Goal: Task Accomplishment & Management: Manage account settings

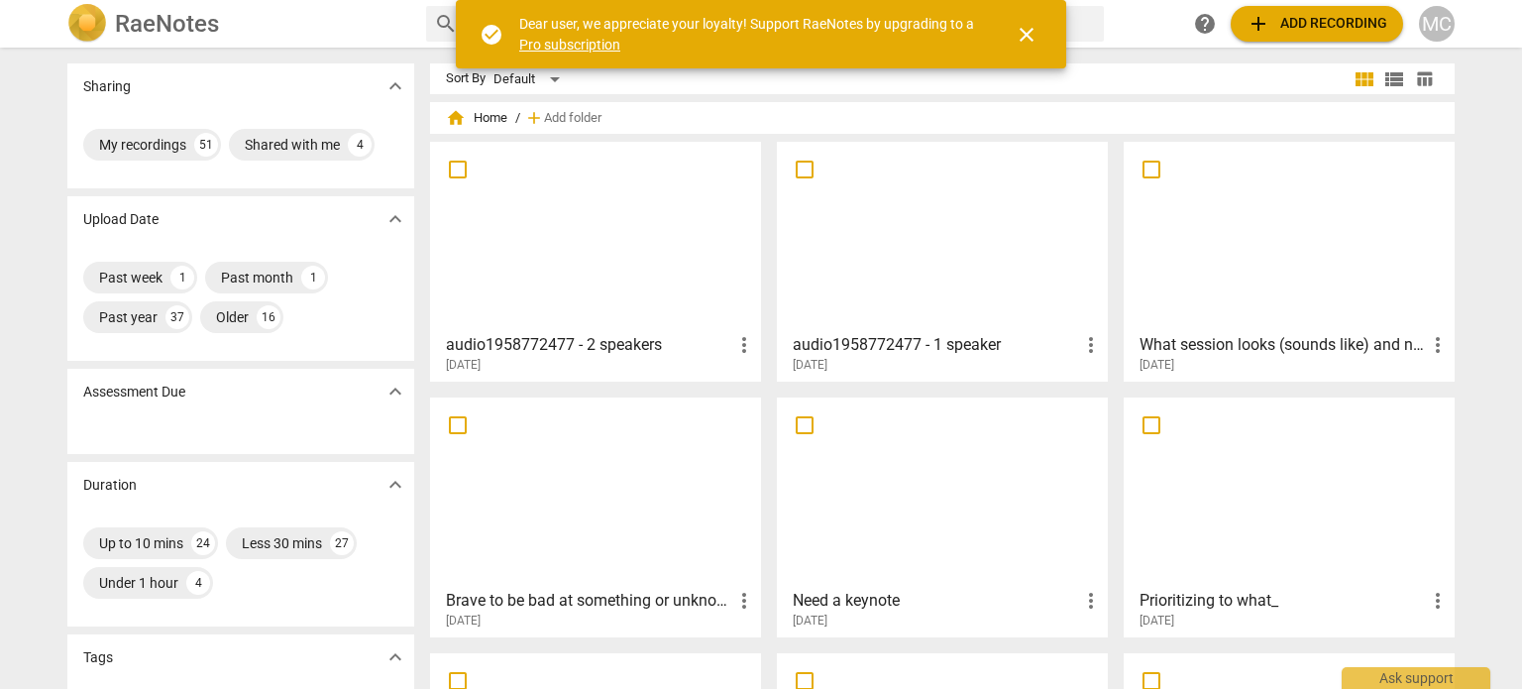
click at [35, 90] on div "Sharing expand_more My recordings 51 Shared with me 4 Upload Date expand_more P…" at bounding box center [761, 369] width 1522 height 639
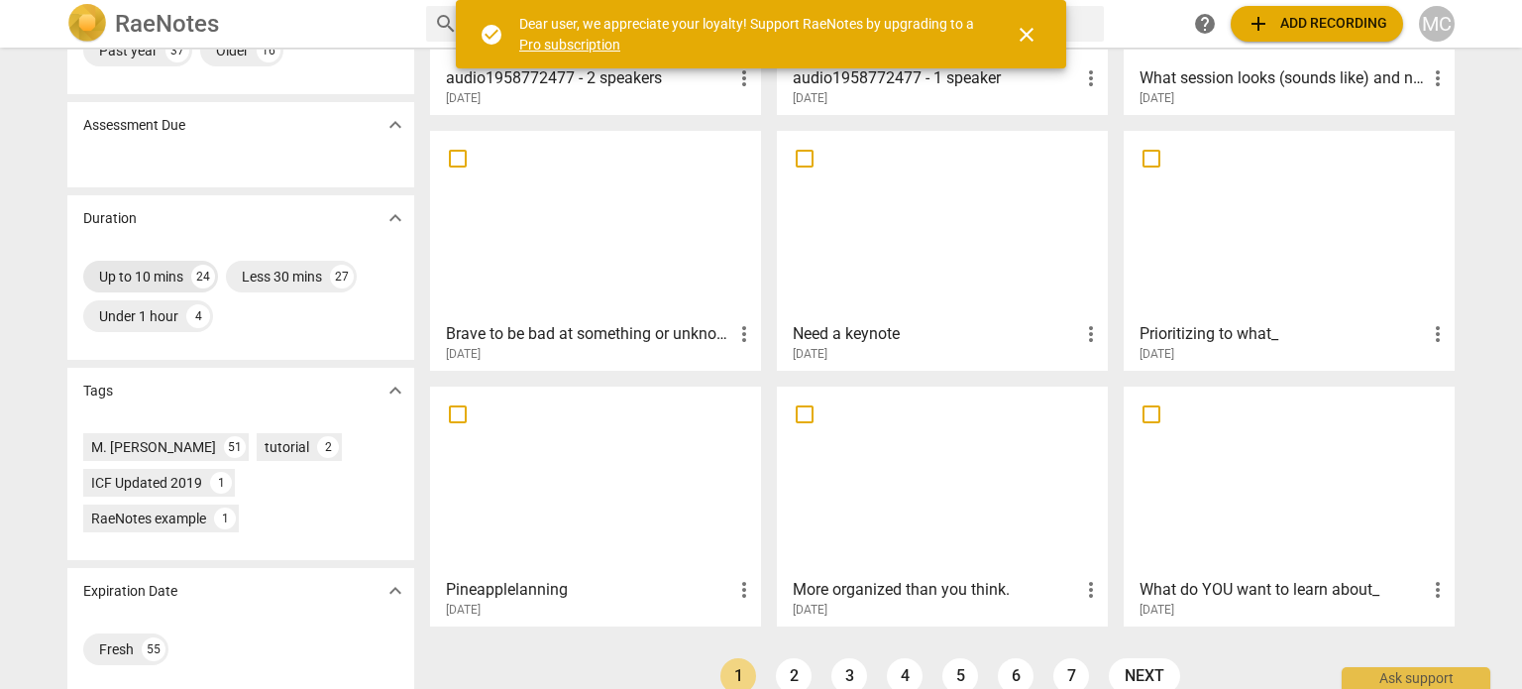
scroll to position [296, 0]
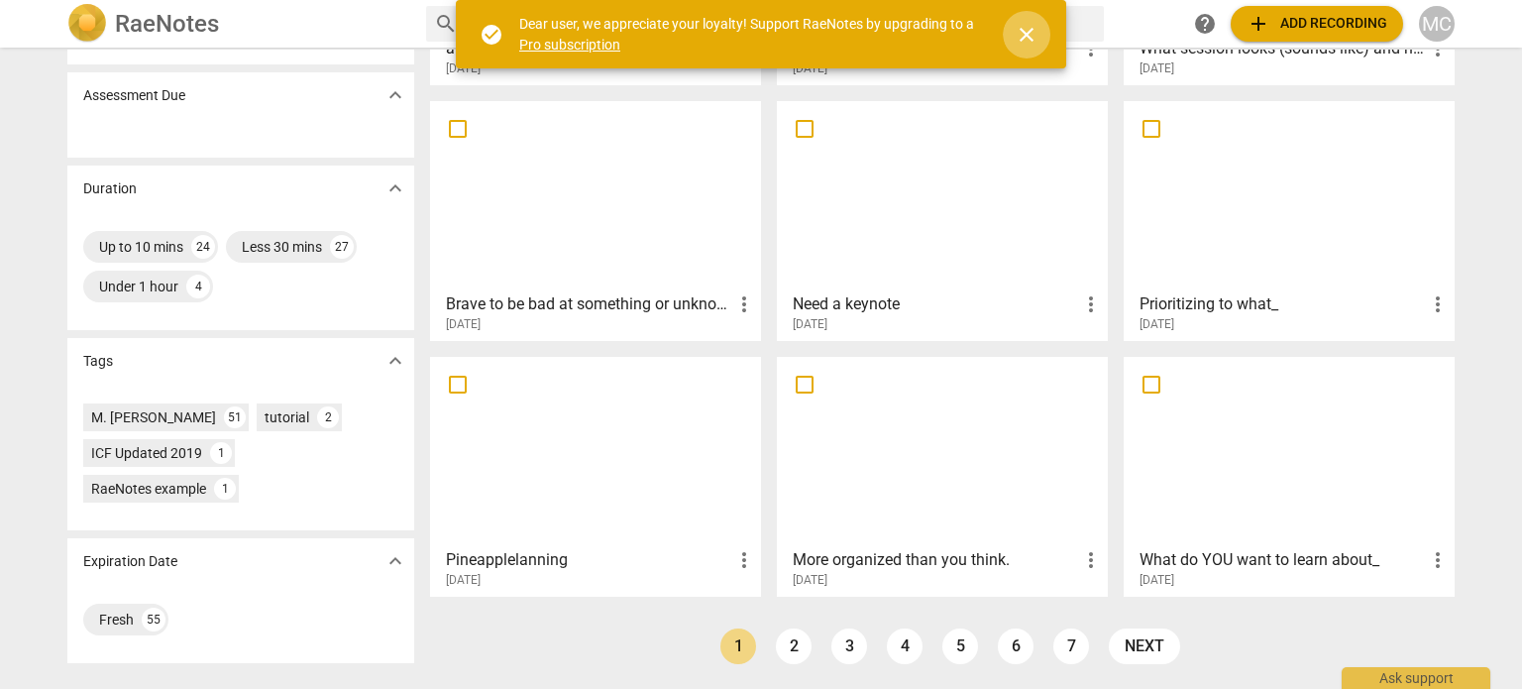
click at [1028, 31] on span "close" at bounding box center [1027, 35] width 24 height 24
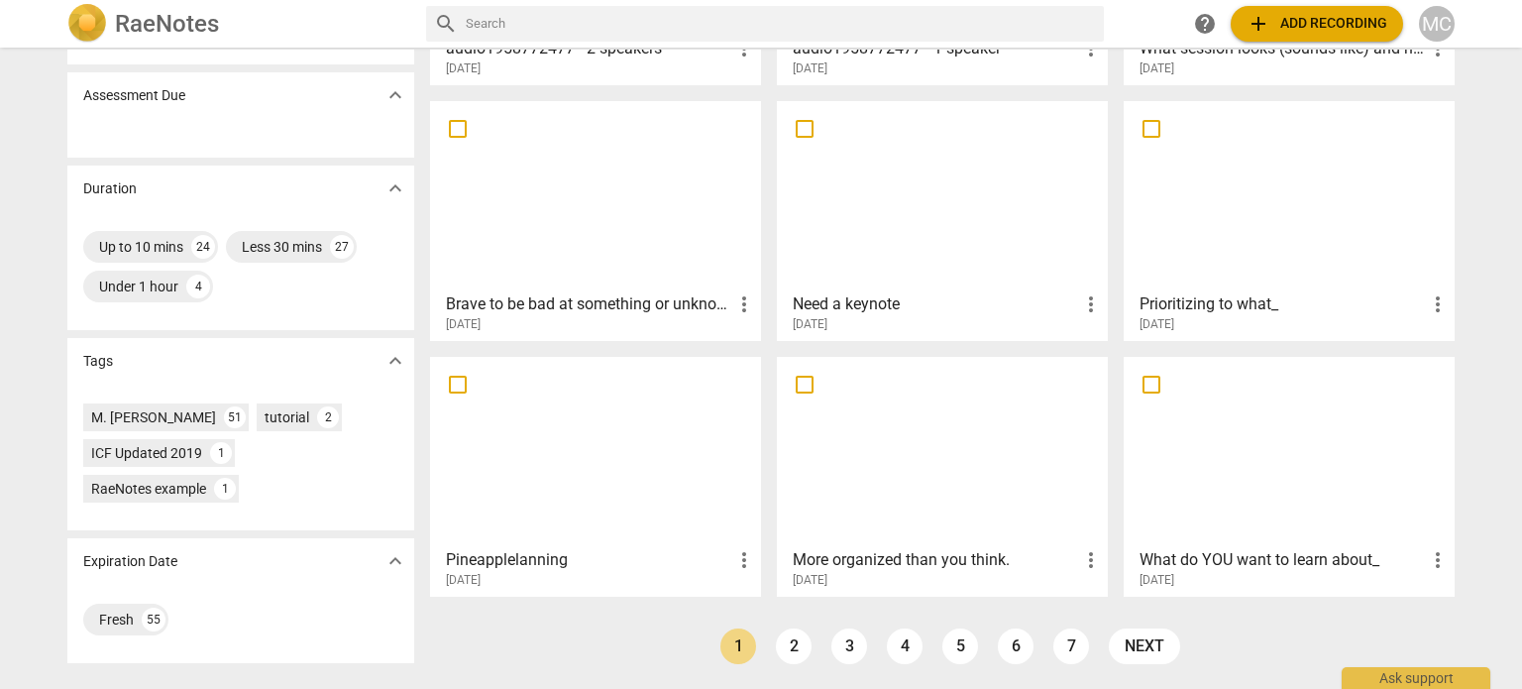
scroll to position [0, 0]
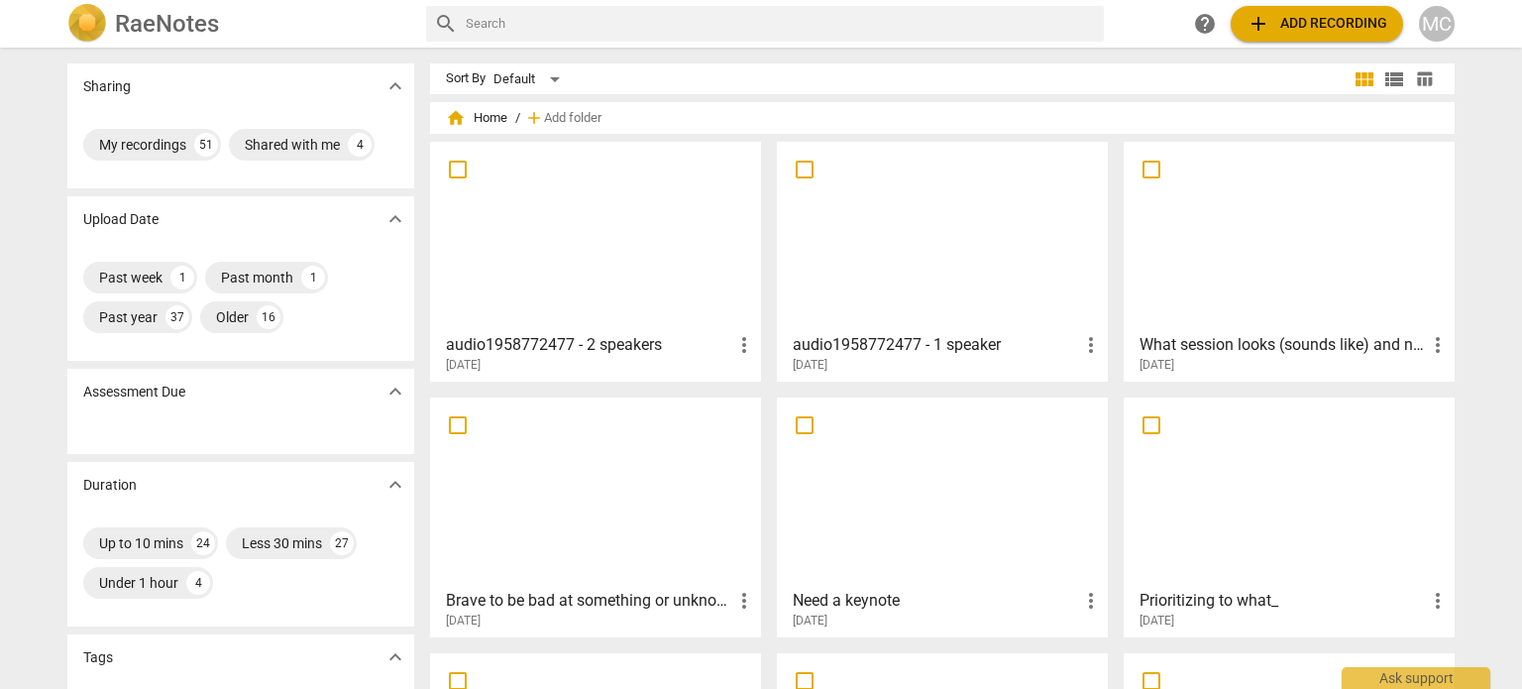
click at [472, 336] on h3 "audio1958772477 - 2 speakers" at bounding box center [589, 345] width 286 height 24
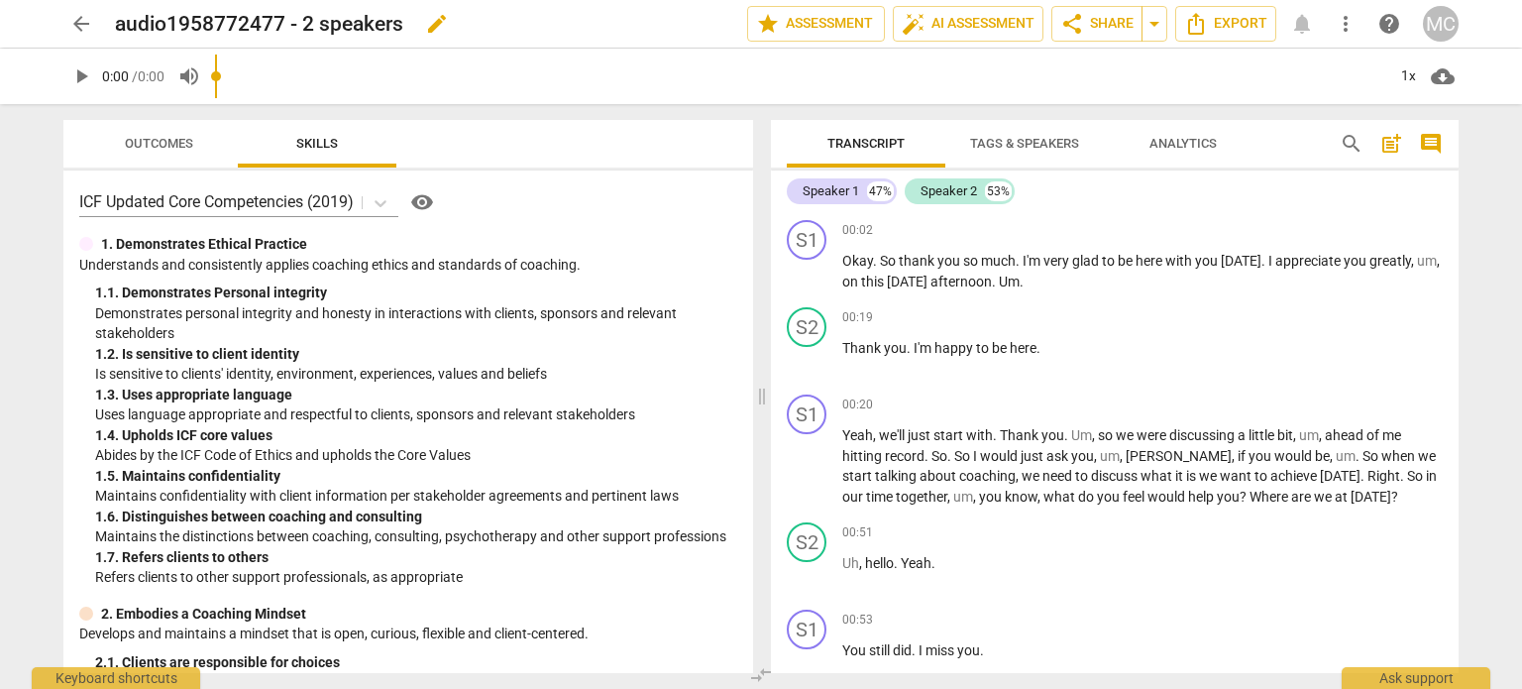
click at [116, 23] on h2 "audio1958772477 - 2 speakers" at bounding box center [259, 24] width 288 height 25
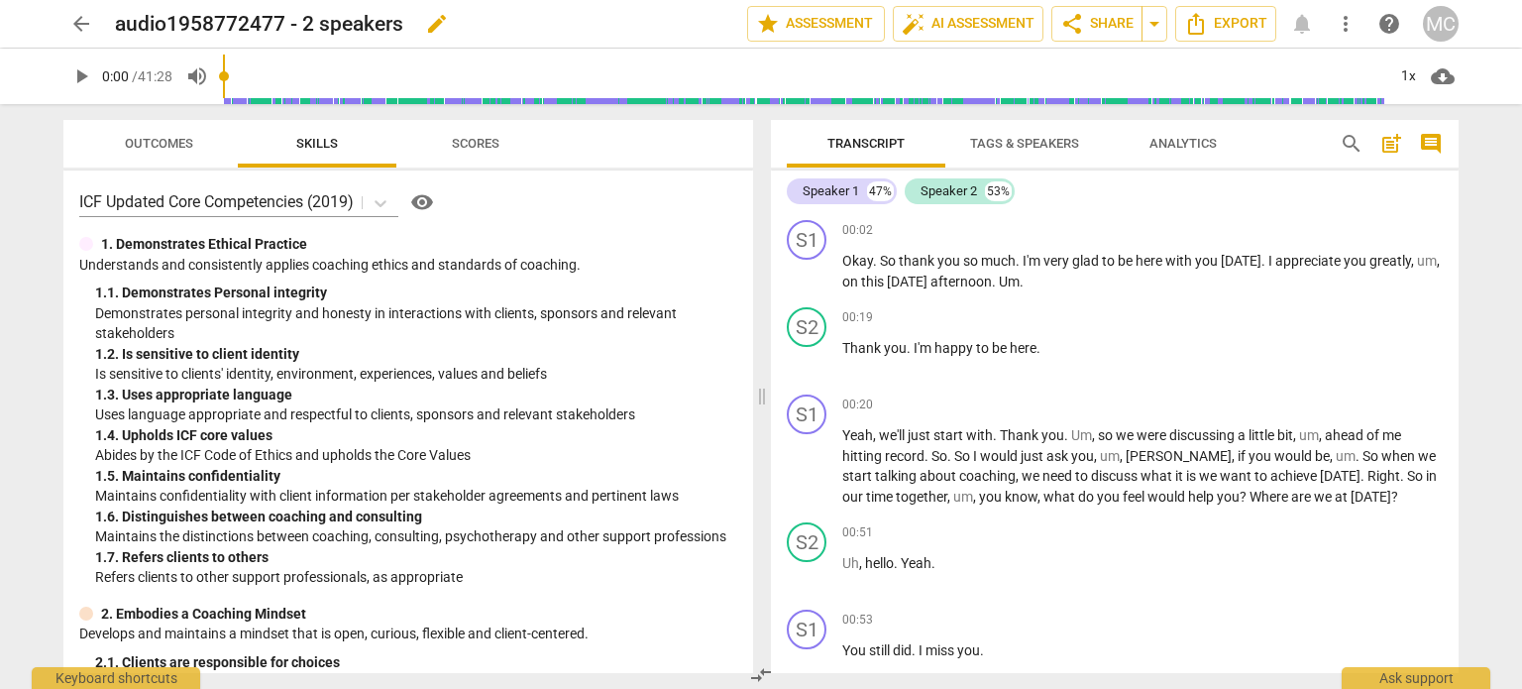
click at [119, 23] on h2 "audio1958772477 - 2 speakers" at bounding box center [259, 24] width 288 height 25
click at [145, 24] on h2 "audio1958772477 - 2 speakers" at bounding box center [259, 24] width 288 height 25
click at [430, 24] on span "edit" at bounding box center [437, 24] width 24 height 24
click at [119, 27] on input "audio1958772477 - 2 speakers" at bounding box center [387, 24] width 545 height 38
type input "[PERSON_NAME] CPC Session 2025-1"
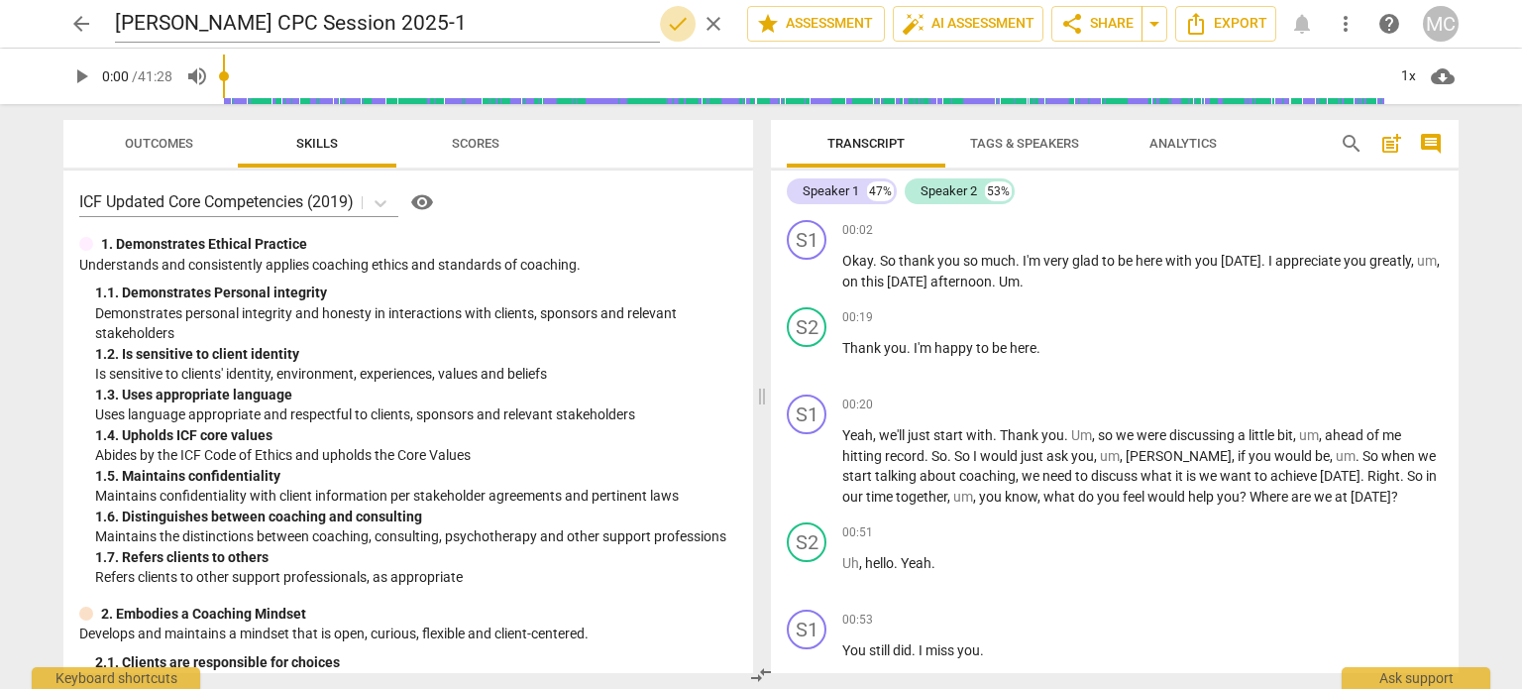
click at [675, 26] on span "done" at bounding box center [678, 24] width 24 height 24
click at [1246, 17] on span "Export" at bounding box center [1225, 24] width 83 height 24
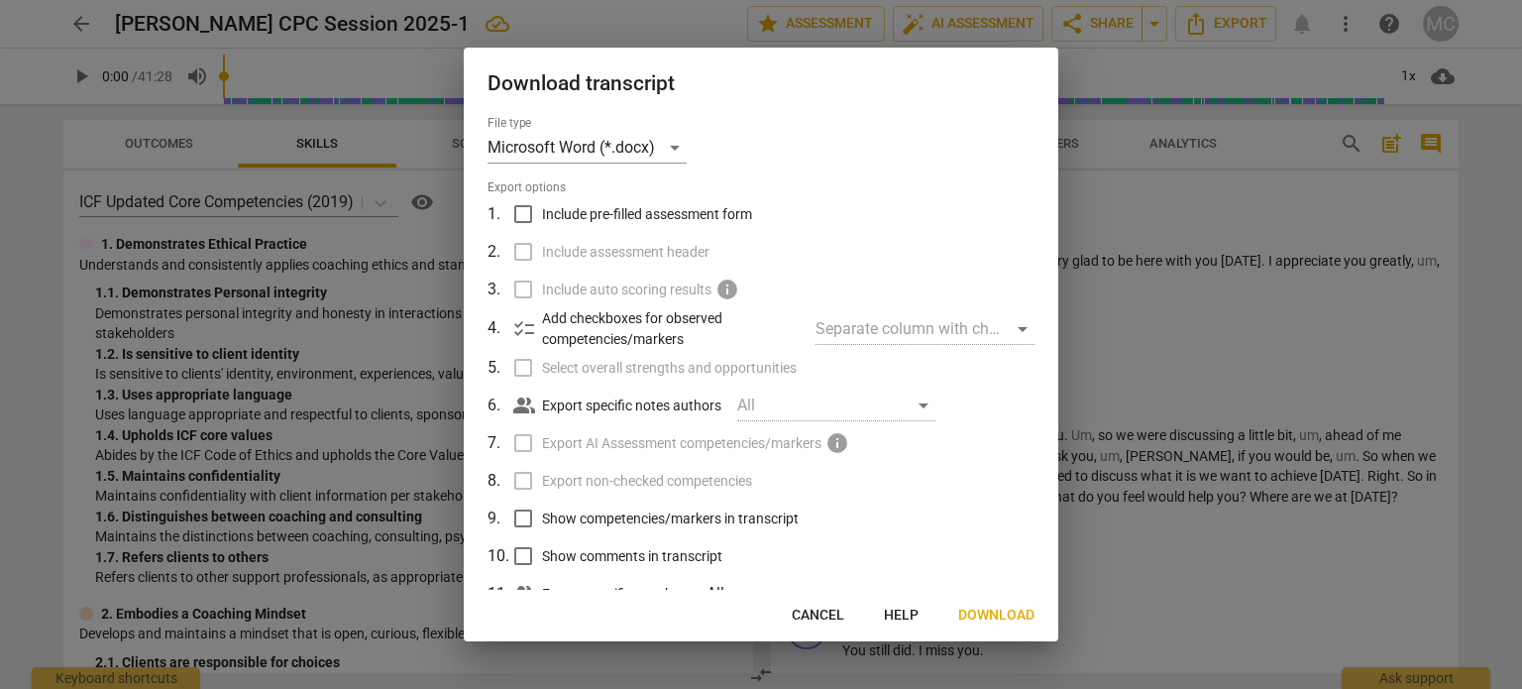
scroll to position [62, 0]
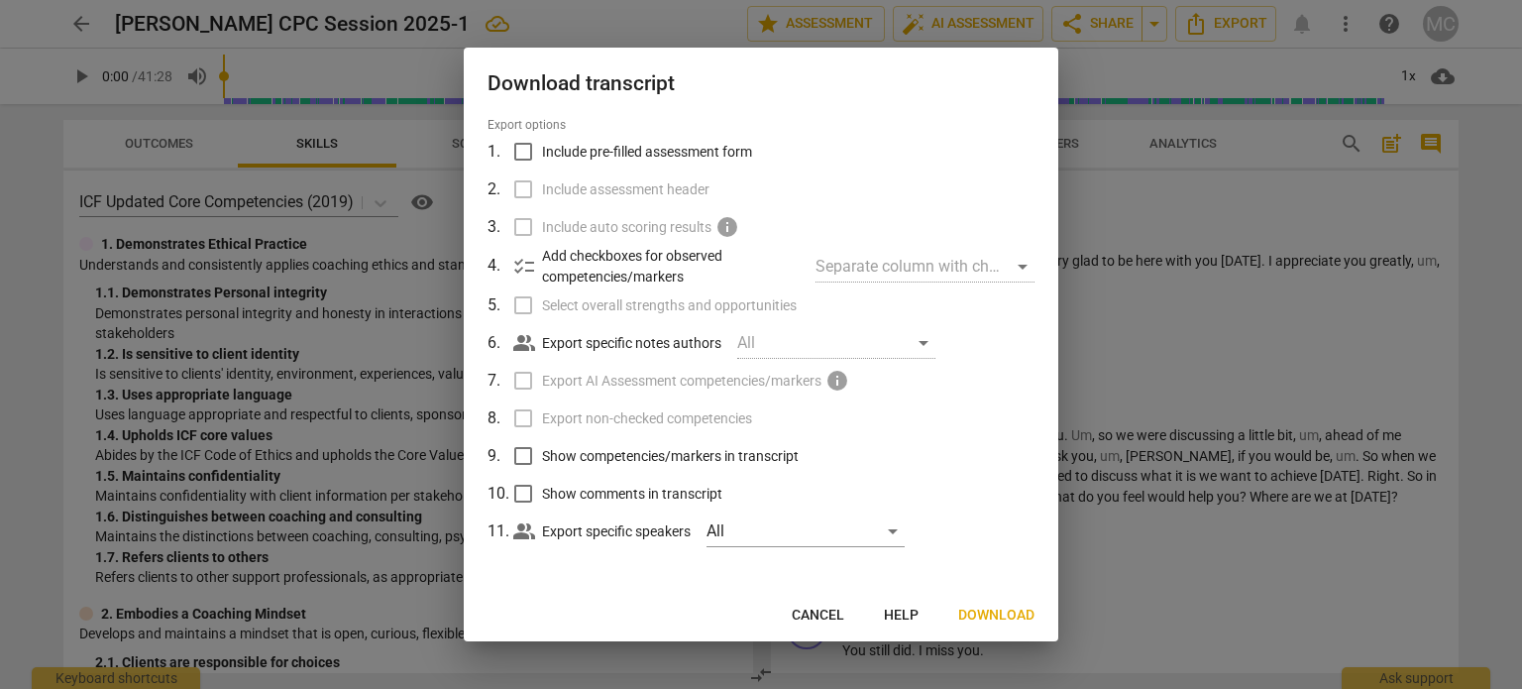
click at [822, 617] on span "Cancel" at bounding box center [818, 615] width 53 height 20
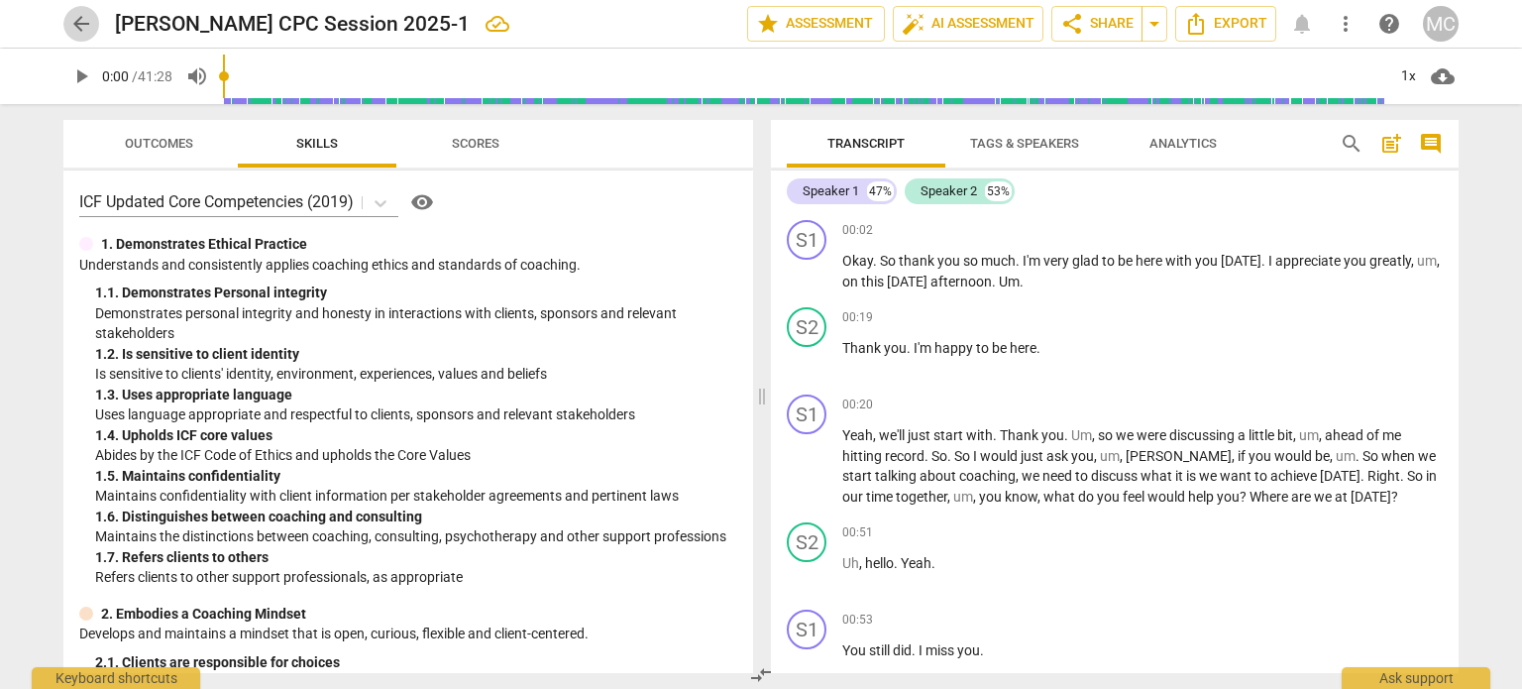
click at [84, 27] on span "arrow_back" at bounding box center [81, 24] width 24 height 24
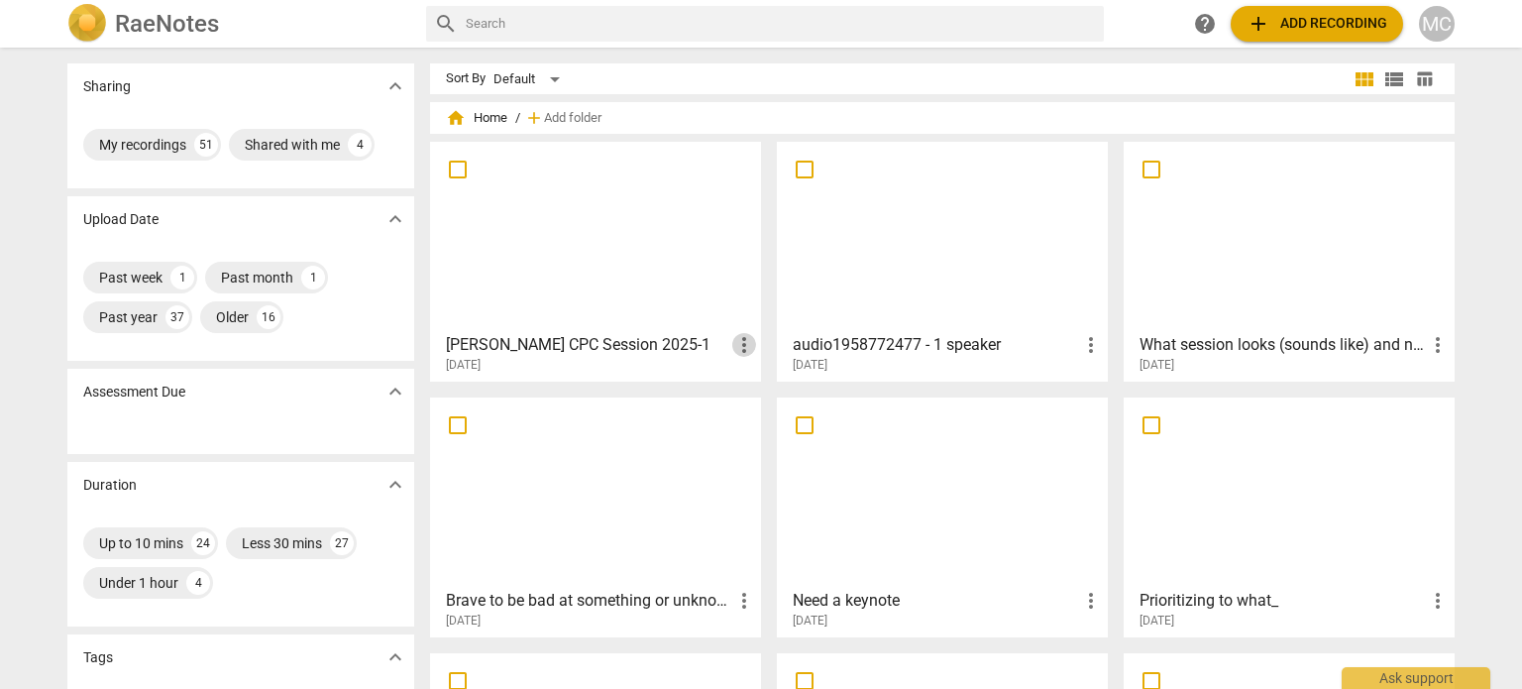
click at [740, 343] on span "more_vert" at bounding box center [744, 345] width 24 height 24
drag, startPoint x: 523, startPoint y: 201, endPoint x: 580, endPoint y: 22, distance: 188.0
click at [580, 22] on div at bounding box center [761, 344] width 1522 height 689
click at [580, 22] on input "text" at bounding box center [781, 24] width 630 height 32
type input "CATI"
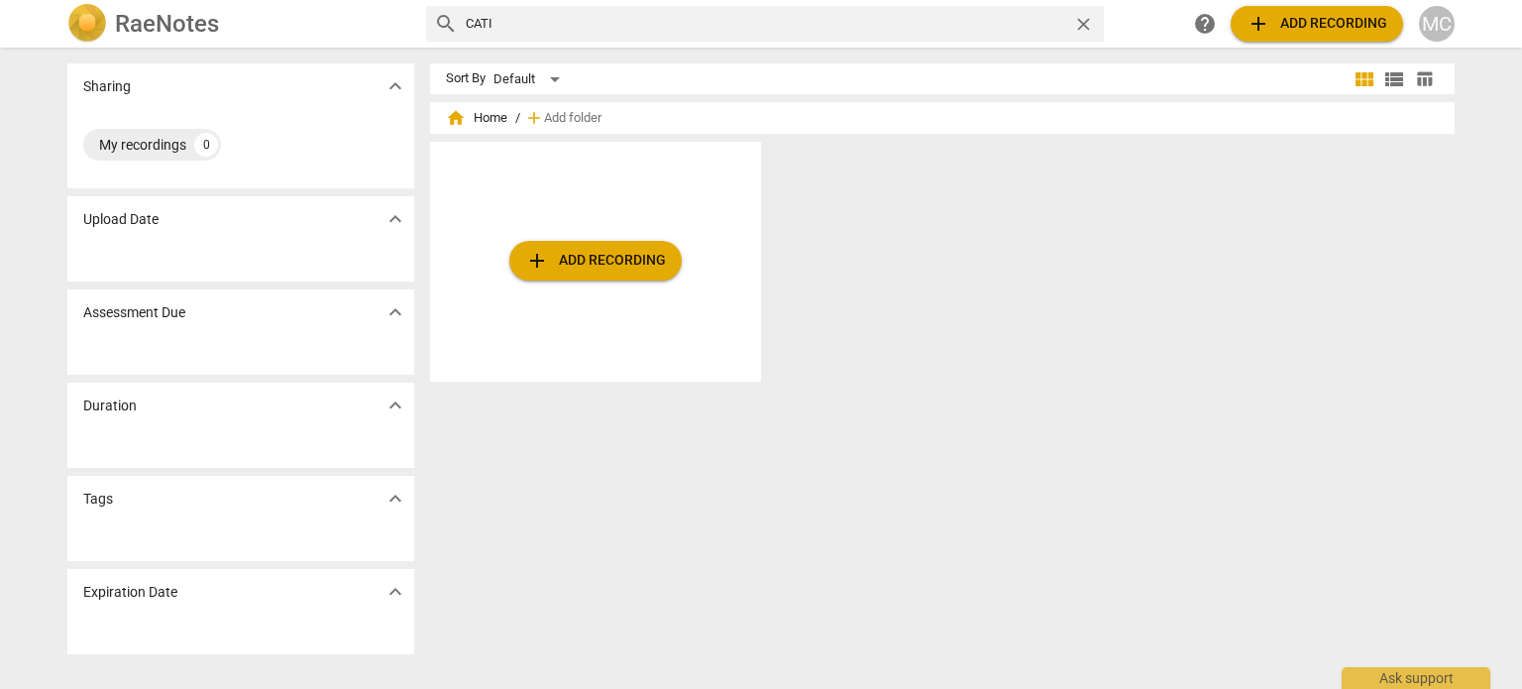
click at [91, 26] on img at bounding box center [87, 24] width 40 height 40
